Goal: Task Accomplishment & Management: Manage account settings

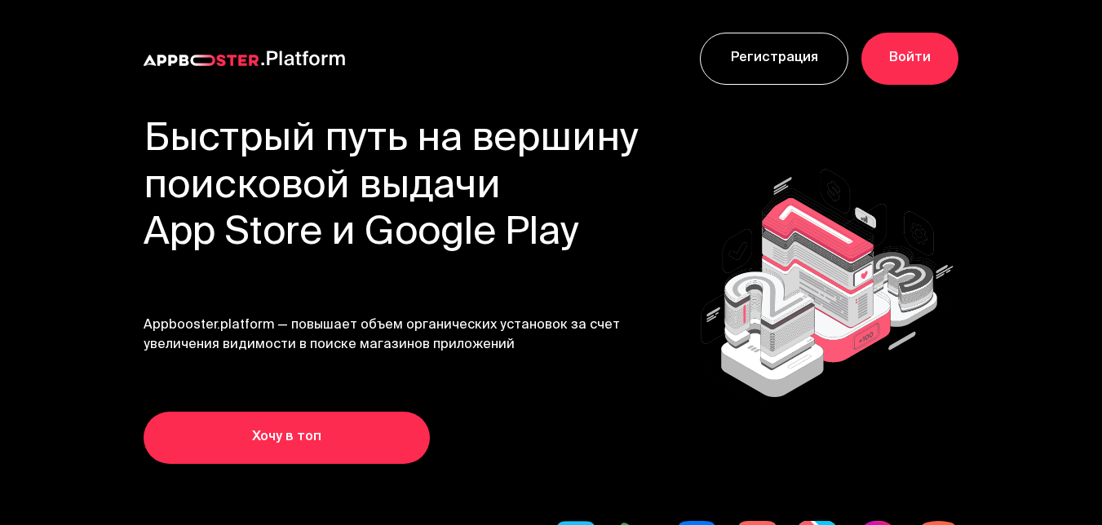
click at [938, 77] on link "Войти" at bounding box center [909, 59] width 97 height 52
click at [900, 49] on link "Войти" at bounding box center [909, 59] width 97 height 52
click at [913, 54] on link "Войти" at bounding box center [909, 59] width 97 height 52
